Goal: Information Seeking & Learning: Find specific fact

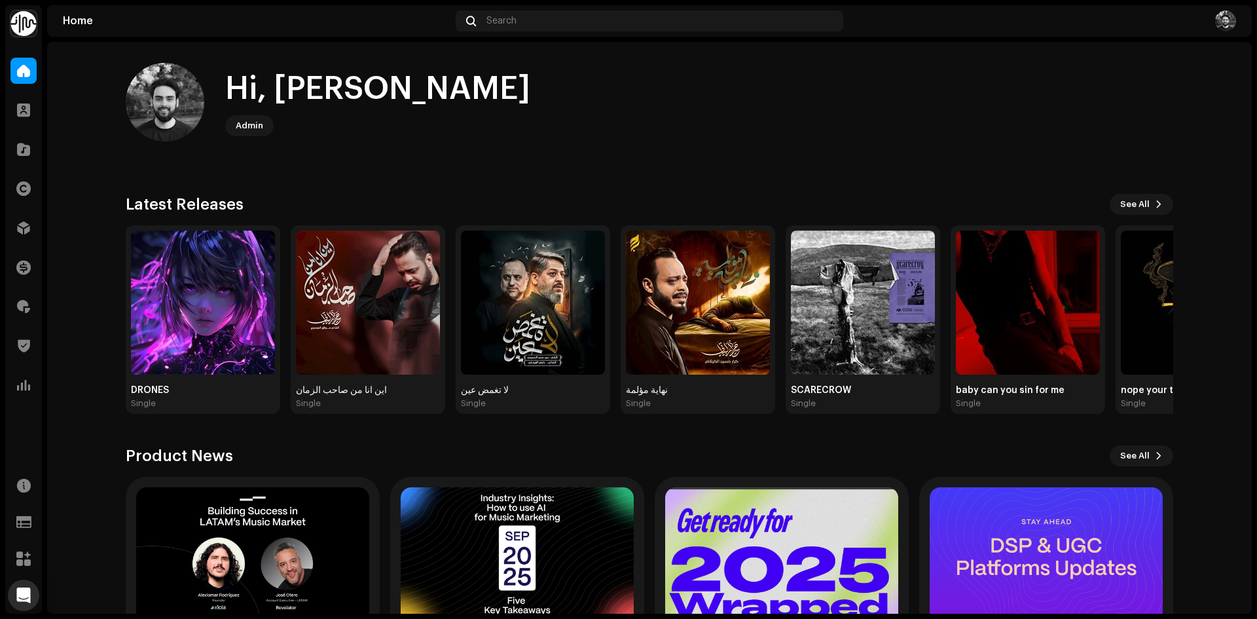
click at [608, 7] on div "Home Search" at bounding box center [649, 20] width 1204 height 31
click at [623, 16] on div "Search" at bounding box center [649, 20] width 387 height 21
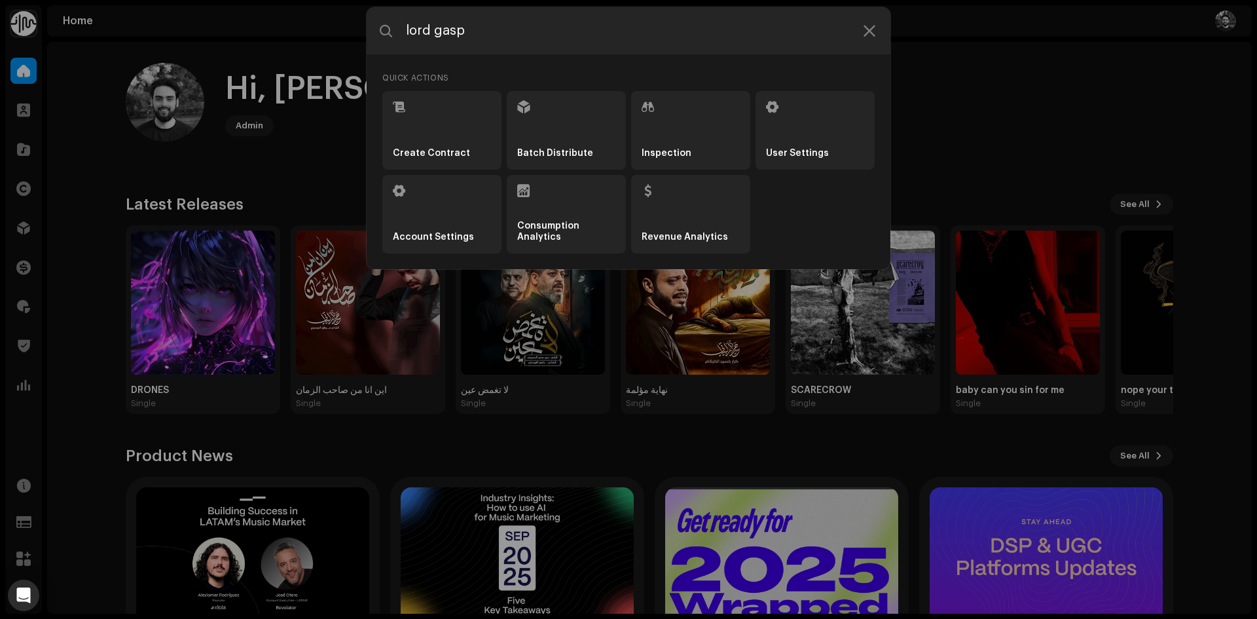
type input "lord gasp"
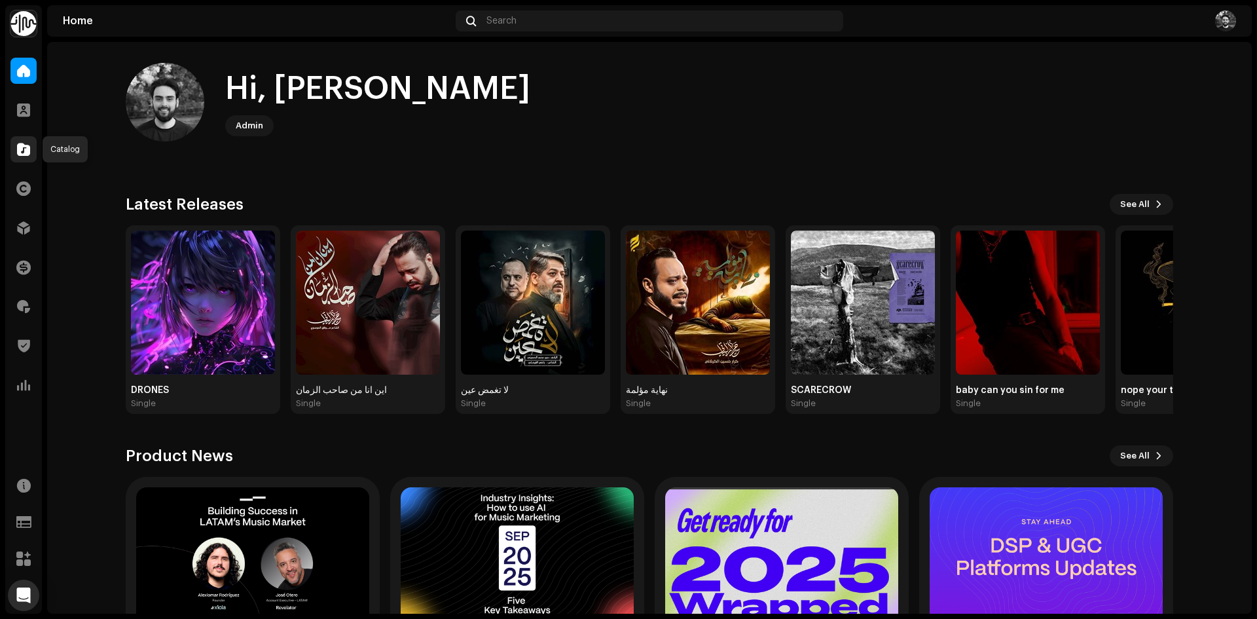
click at [34, 149] on div at bounding box center [23, 149] width 26 height 26
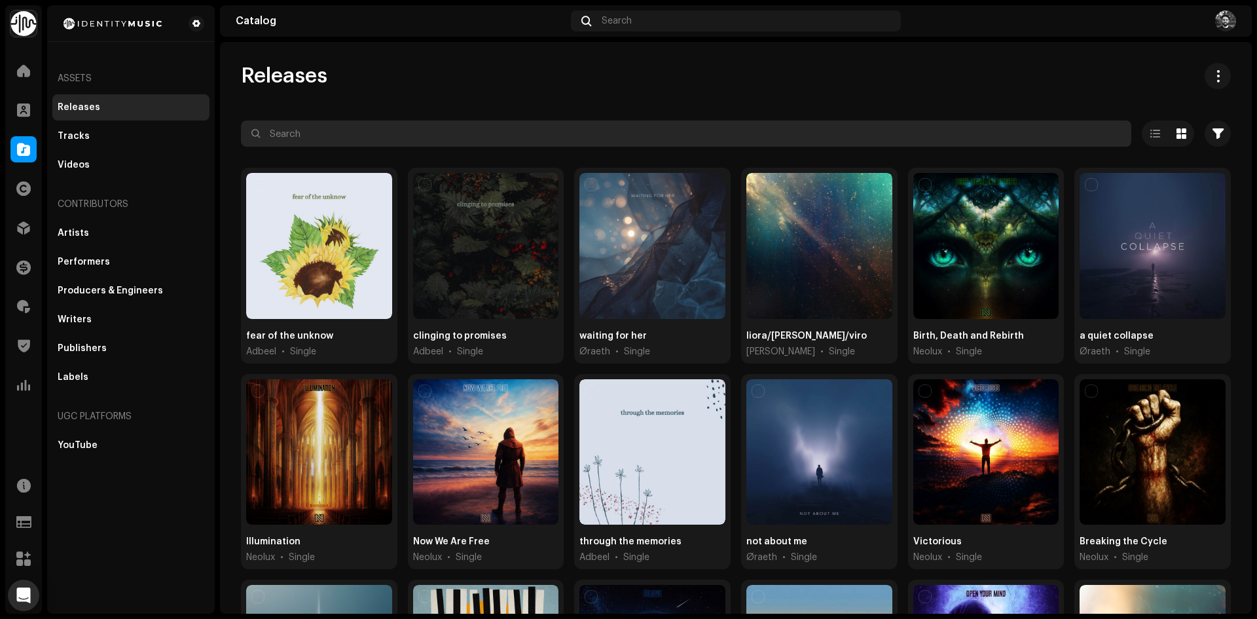
click at [524, 130] on input "text" at bounding box center [686, 133] width 890 height 26
type input "lord gasp"
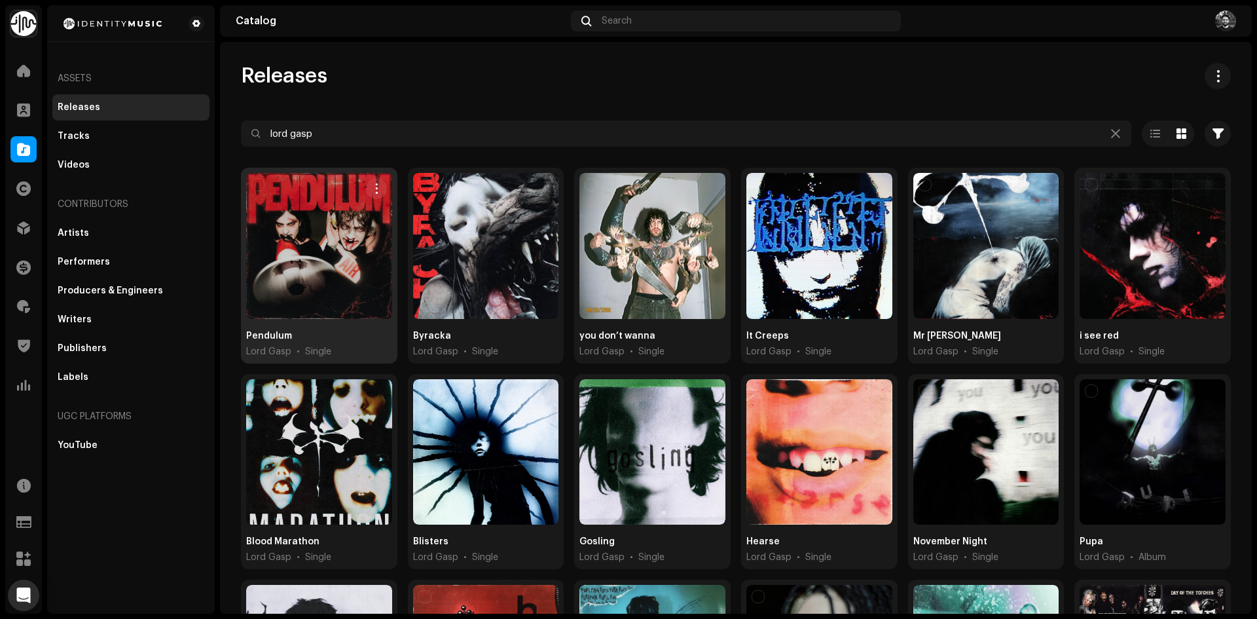
click at [359, 238] on div at bounding box center [319, 246] width 146 height 146
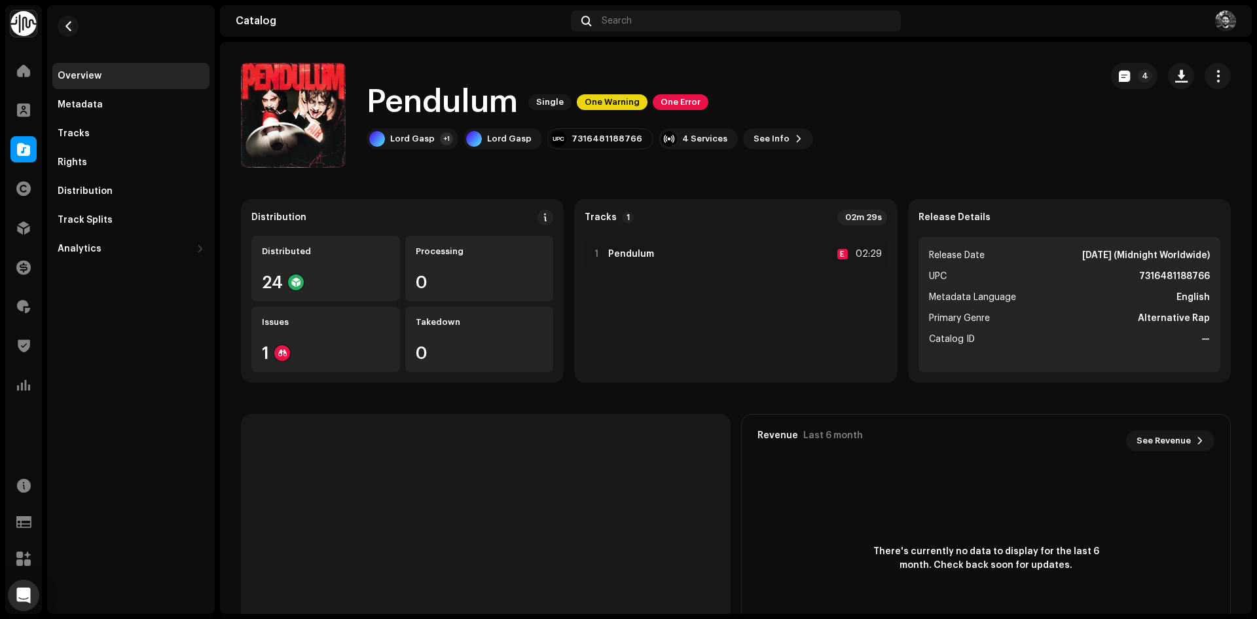
drag, startPoint x: 1132, startPoint y: 321, endPoint x: 1193, endPoint y: 319, distance: 60.9
click at [1189, 319] on li "Primary Genre Alternative Rap" at bounding box center [1069, 318] width 281 height 16
click at [1127, 323] on li "Primary Genre Alternative Rap" at bounding box center [1069, 318] width 281 height 16
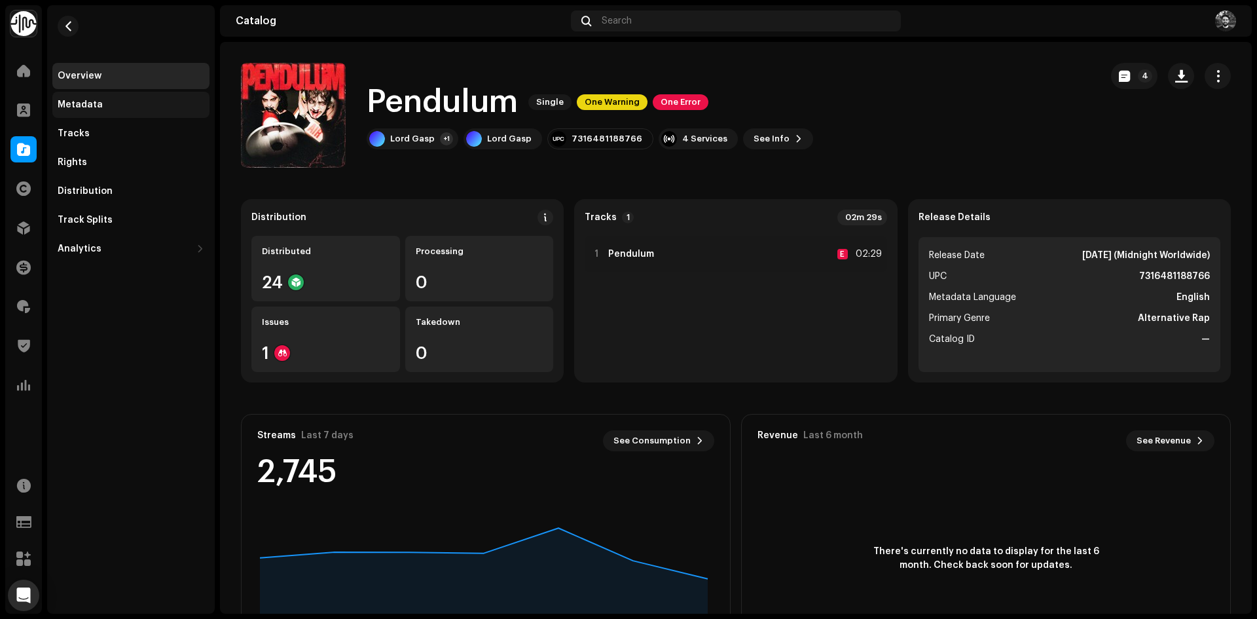
click at [107, 111] on div "Metadata" at bounding box center [130, 105] width 157 height 26
